Goal: Information Seeking & Learning: Learn about a topic

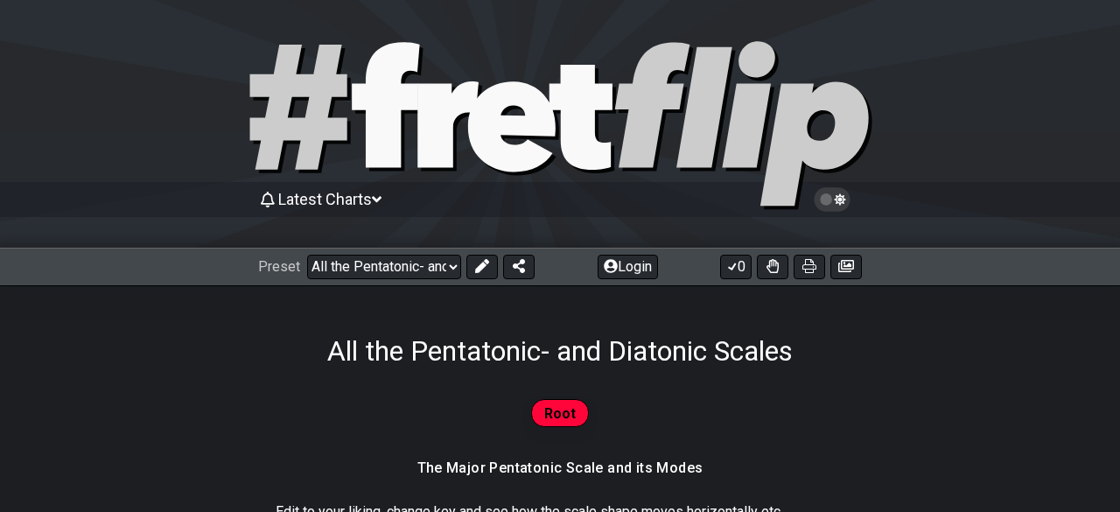
select select "/023927597434"
select select "Eb"
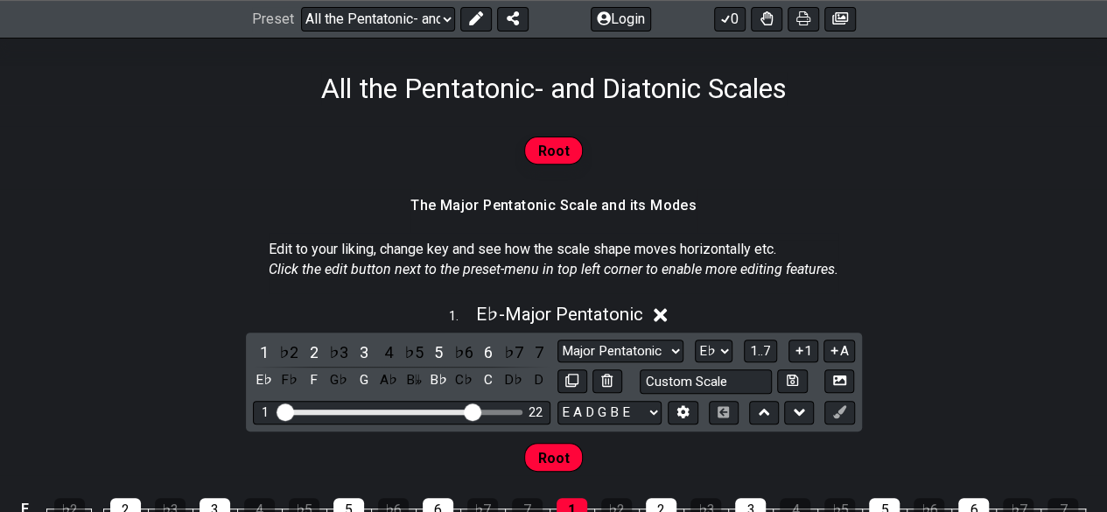
scroll to position [350, 0]
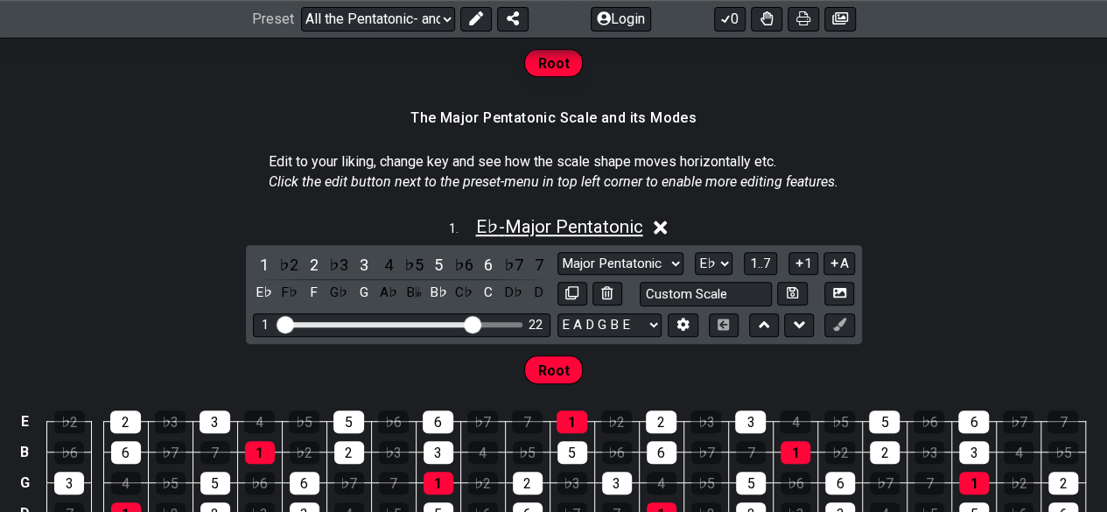
click at [475, 232] on span "E♭ - Major Pentatonic" at bounding box center [558, 226] width 167 height 21
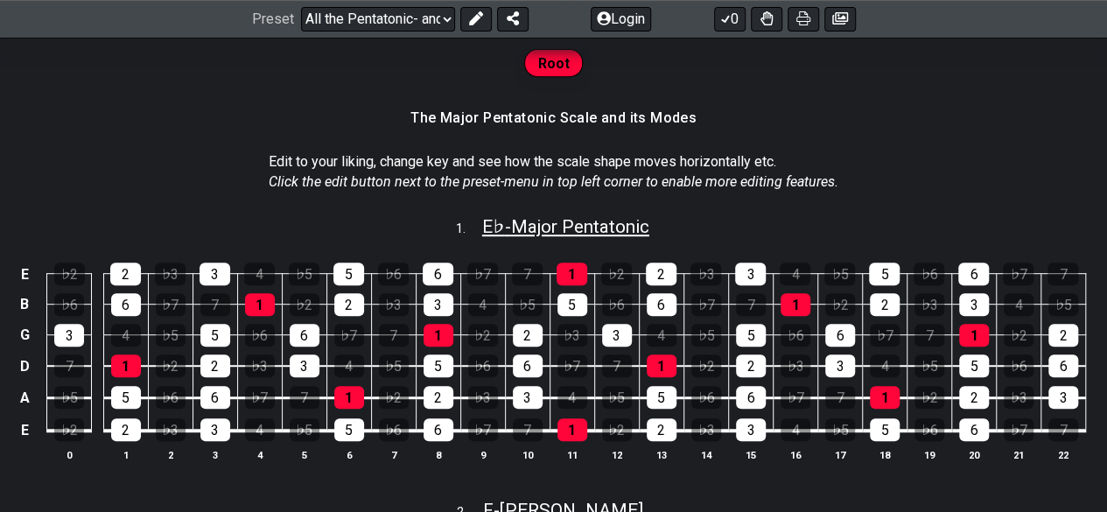
click at [555, 219] on span "E♭ - Major Pentatonic" at bounding box center [565, 226] width 167 height 21
select select "Eb"
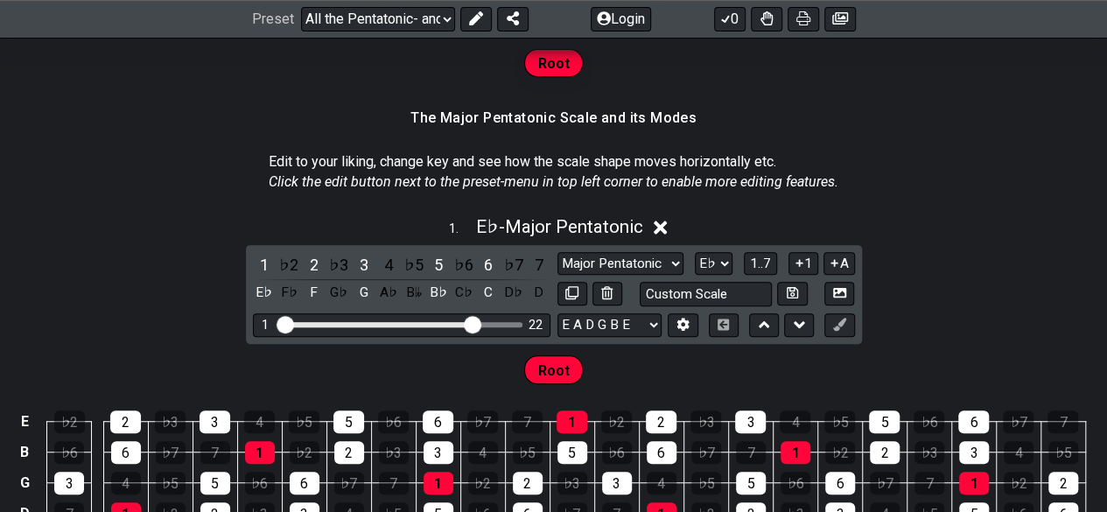
click at [661, 218] on icon at bounding box center [659, 227] width 13 height 18
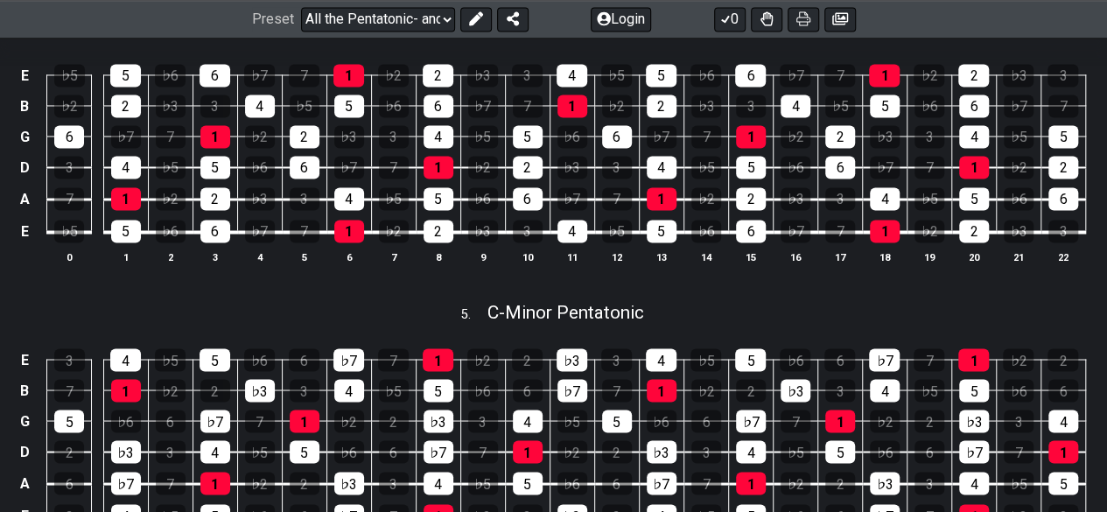
scroll to position [1137, 0]
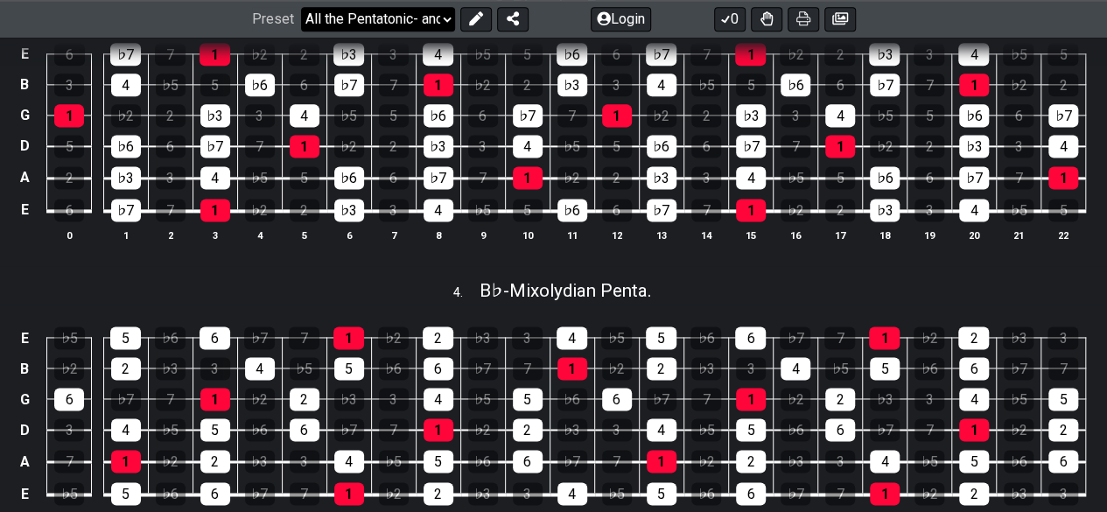
click at [377, 24] on select "Welcome to #fretflip! All the Pentatonic- and Diatonic Scales Custom Preset Min…" at bounding box center [378, 19] width 154 height 24
click at [301, 7] on select "Welcome to #fretflip! All the Pentatonic- and Diatonic Scales Custom Preset Min…" at bounding box center [378, 19] width 154 height 24
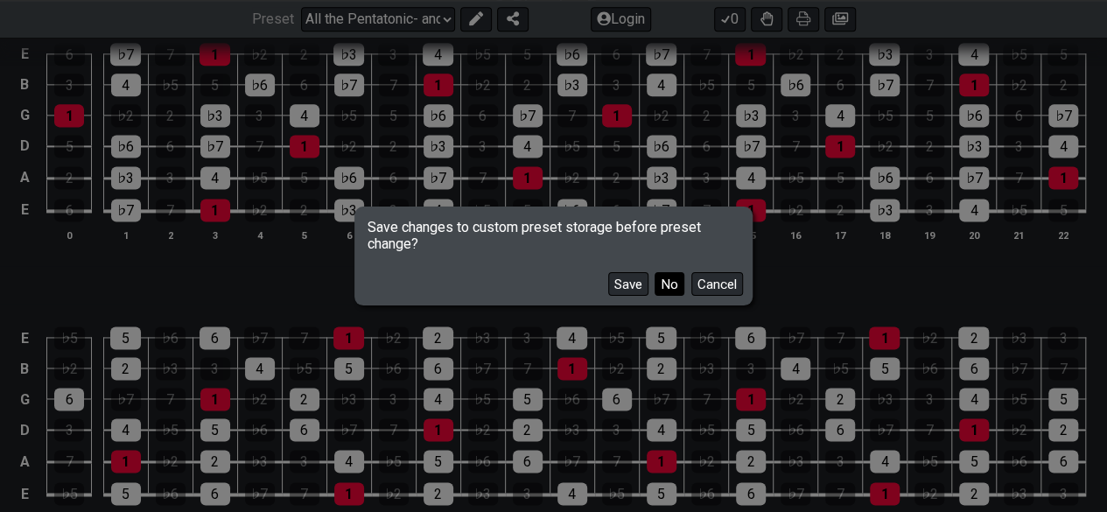
click at [660, 285] on button "No" at bounding box center [669, 284] width 30 height 24
select select "/welcome"
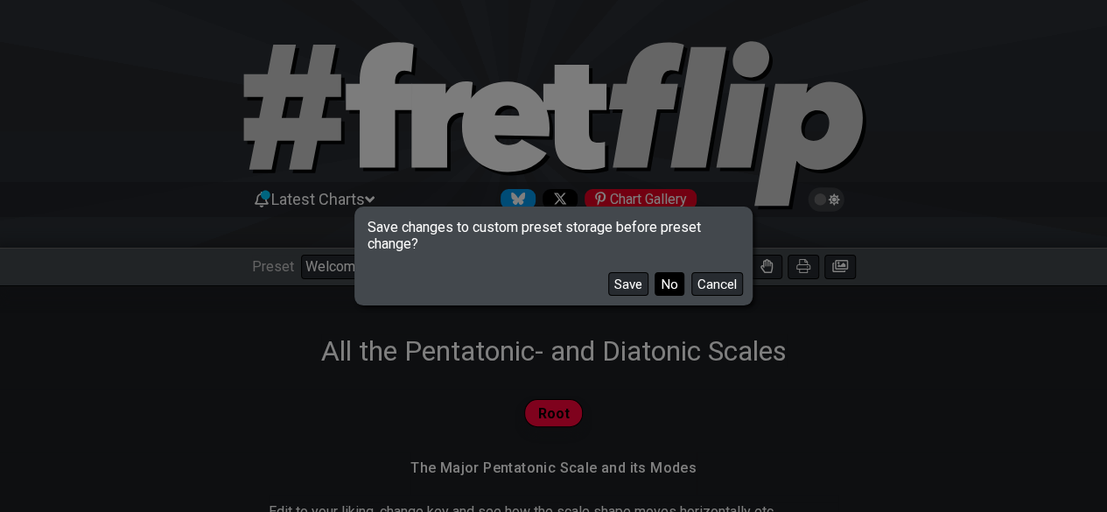
select select "C"
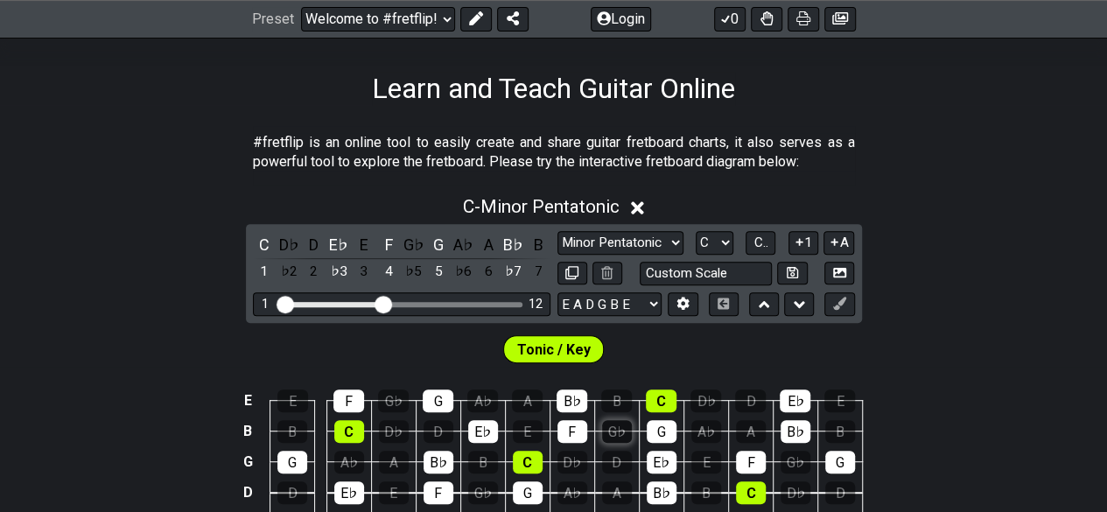
scroll to position [525, 0]
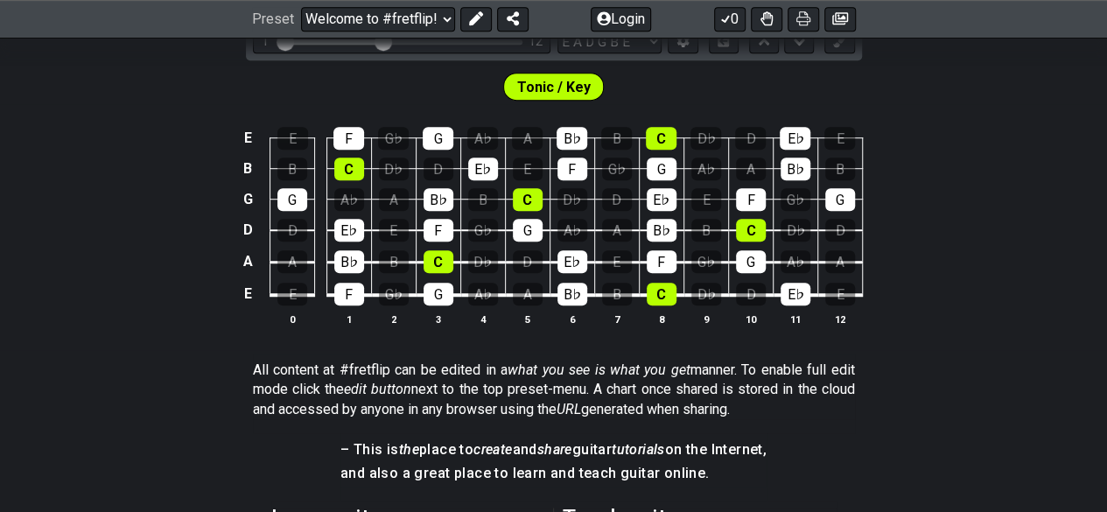
click at [555, 88] on span "Tonic / Key" at bounding box center [553, 86] width 73 height 25
